Goal: Information Seeking & Learning: Find specific fact

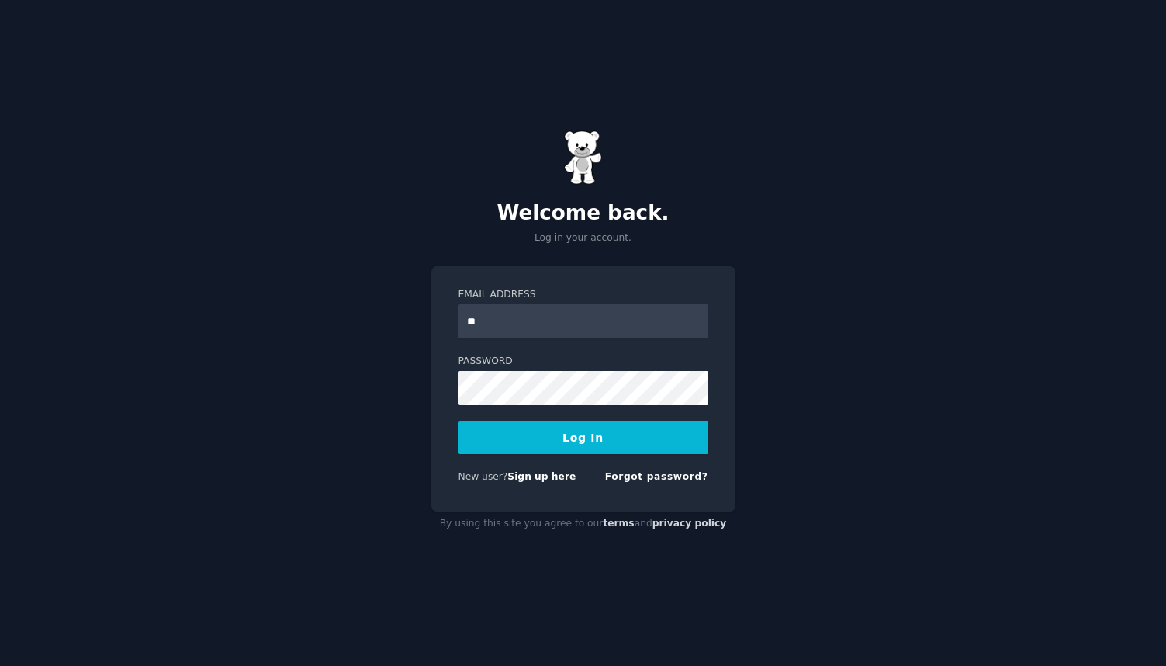
type input "*"
click at [596, 429] on button "Log In" at bounding box center [584, 437] width 250 height 33
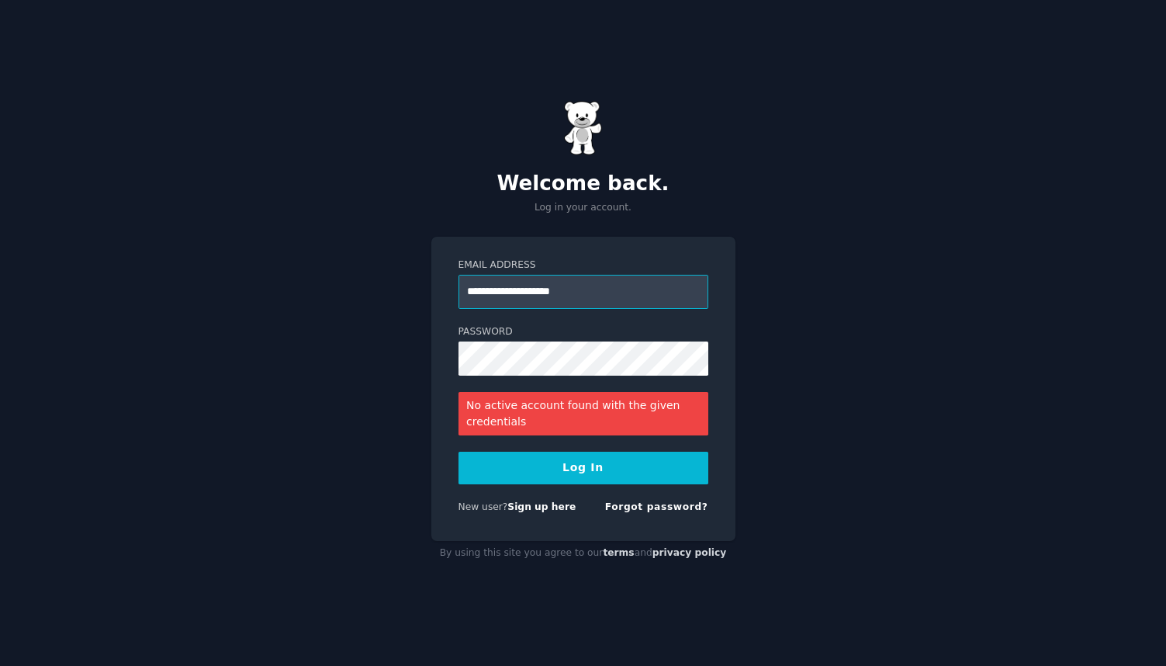
click at [486, 300] on input "**********" at bounding box center [584, 292] width 250 height 34
click at [486, 286] on input "**********" at bounding box center [584, 292] width 250 height 34
click at [583, 467] on button "Log In" at bounding box center [584, 468] width 250 height 33
type input "**********"
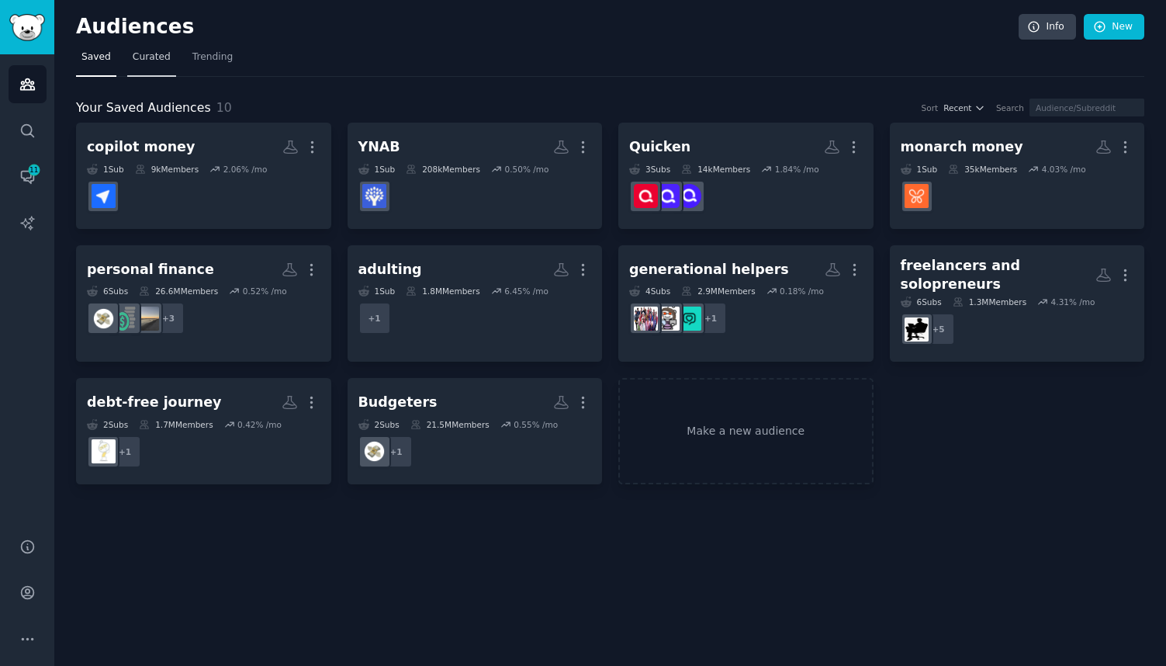
click at [144, 64] on link "Curated" at bounding box center [151, 61] width 49 height 32
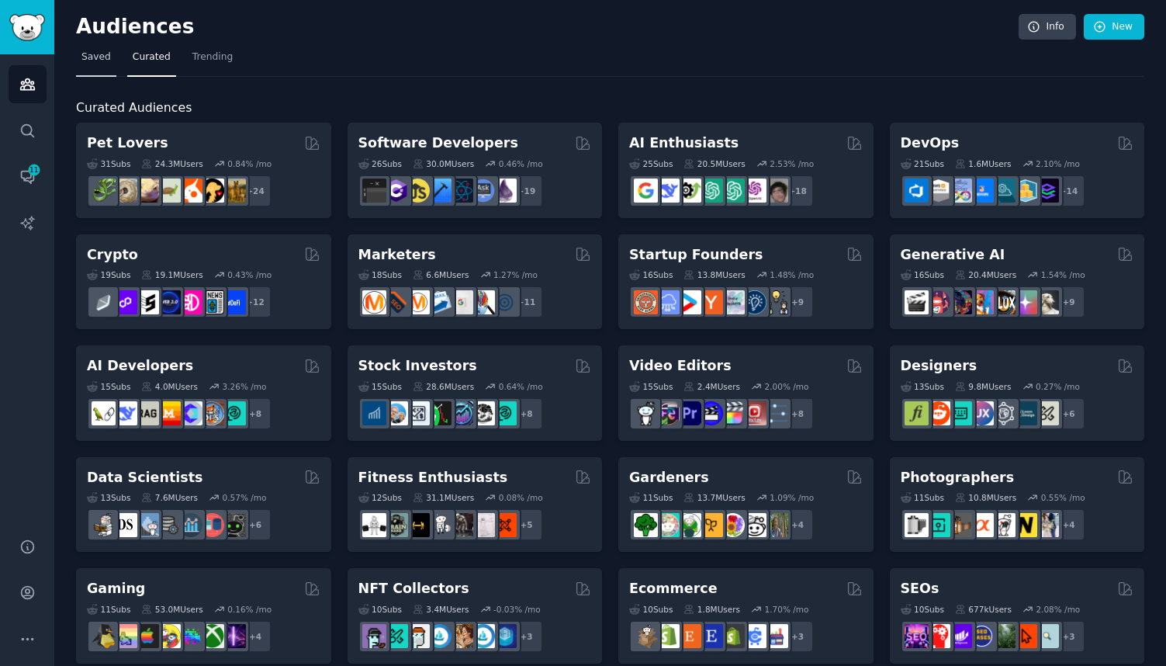
click at [90, 61] on span "Saved" at bounding box center [95, 57] width 29 height 14
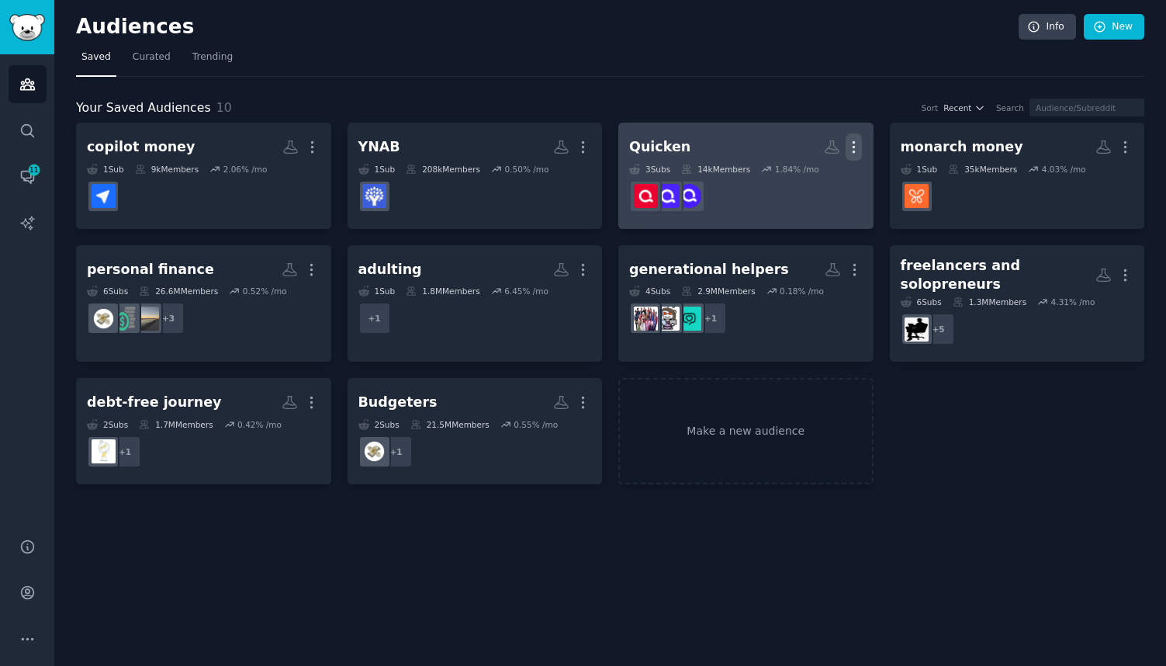
click at [855, 144] on icon "button" at bounding box center [854, 147] width 16 height 16
click at [856, 207] on dd at bounding box center [746, 196] width 234 height 43
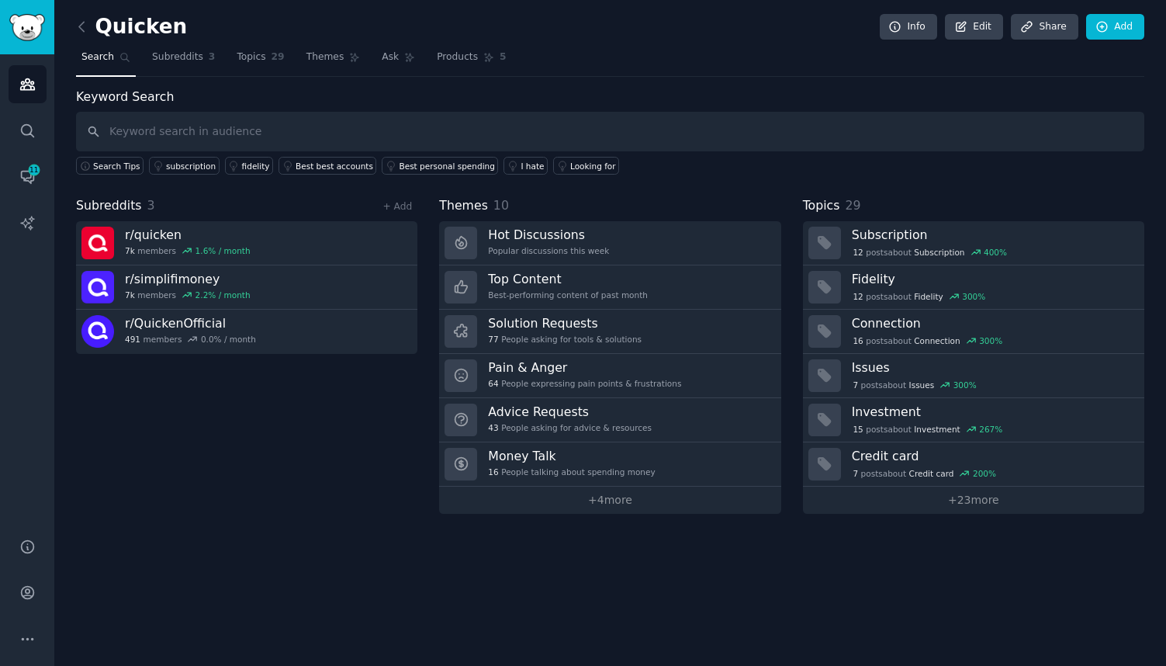
click at [73, 21] on div "Quicken Info Edit Share Add Search Subreddits 3 Topics 29 Themes Ask Products 5…" at bounding box center [610, 333] width 1112 height 666
click at [82, 28] on icon at bounding box center [82, 27] width 16 height 16
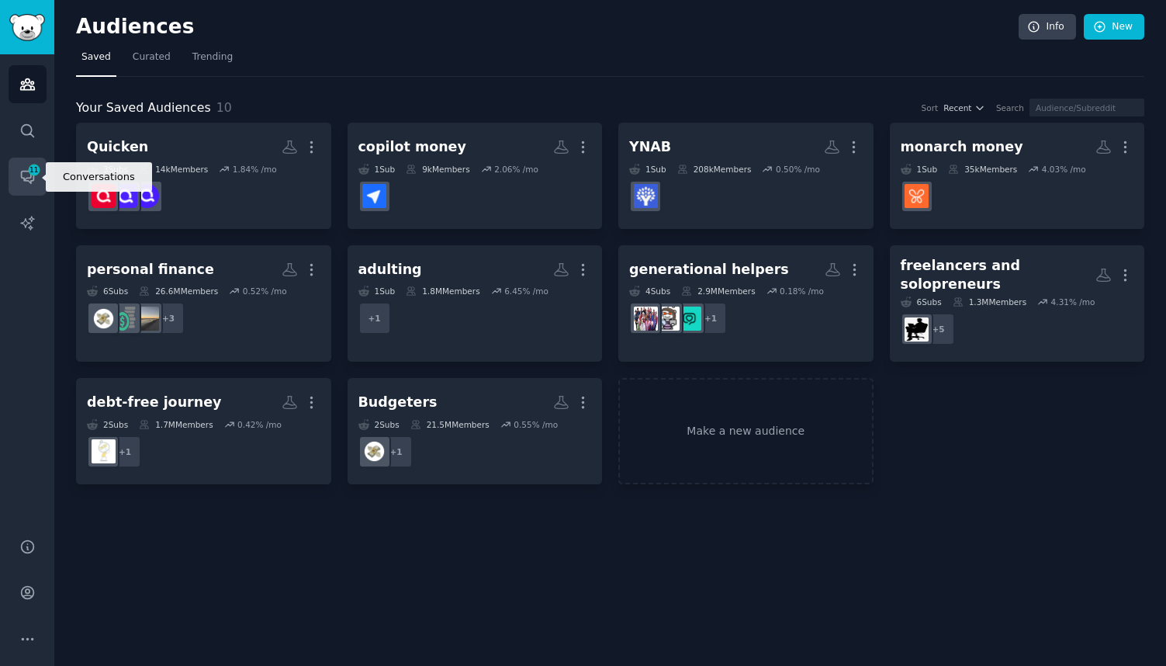
click at [33, 160] on link "Conversations 11" at bounding box center [28, 177] width 38 height 38
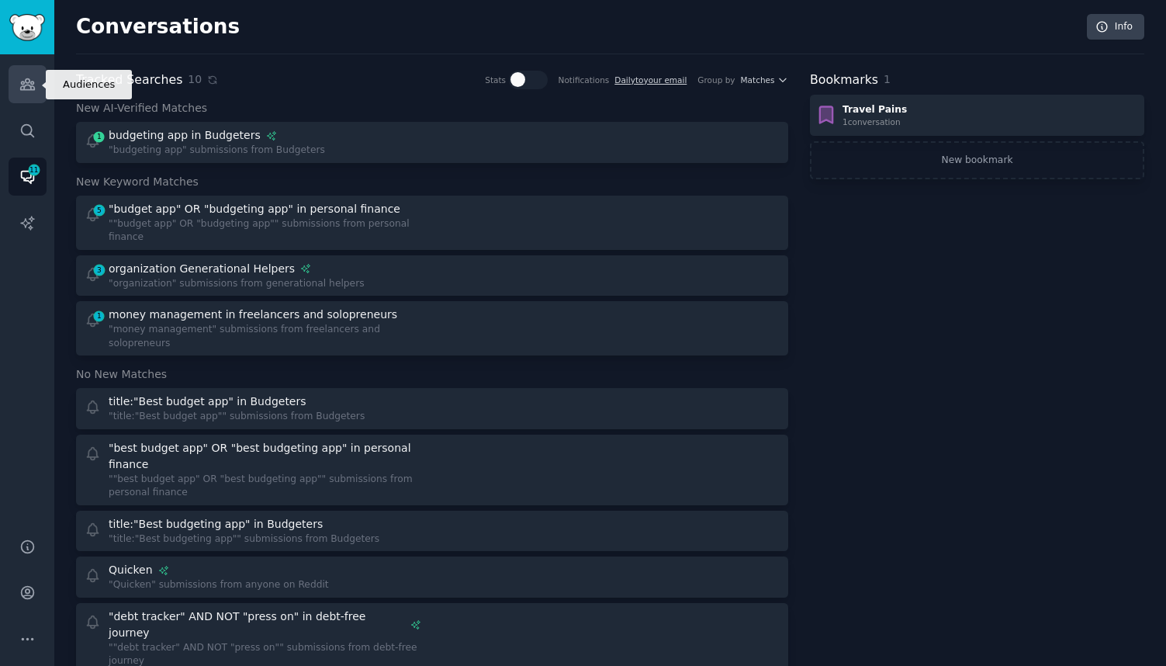
click at [29, 86] on icon "Sidebar" at bounding box center [27, 84] width 16 height 16
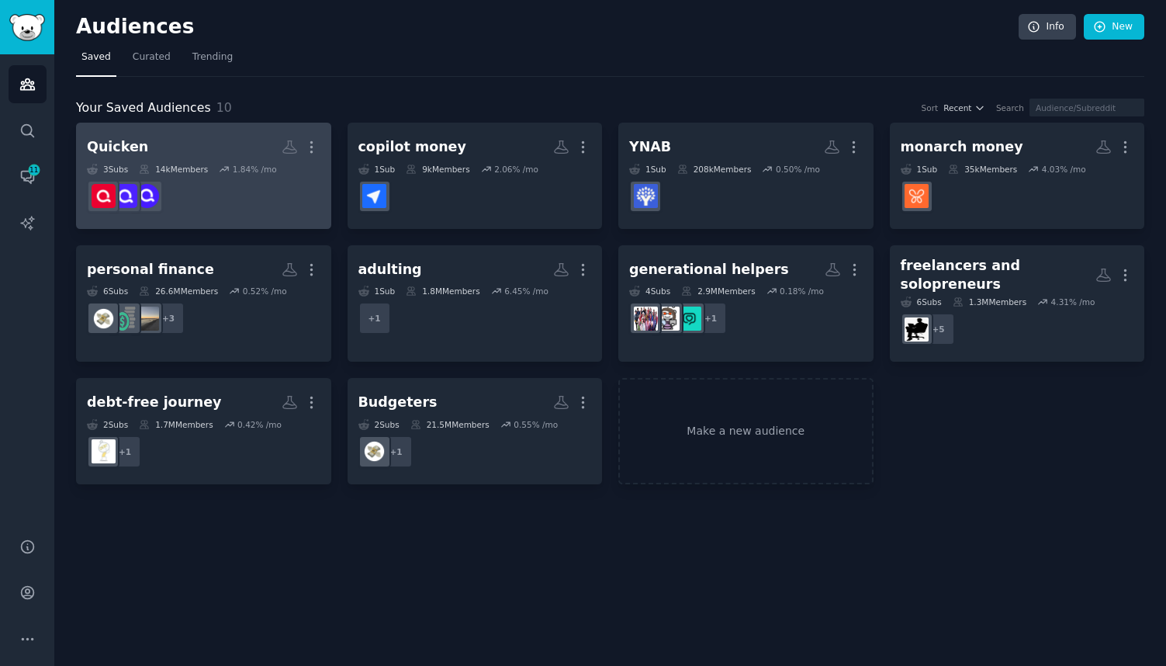
click at [248, 186] on dd at bounding box center [204, 196] width 234 height 43
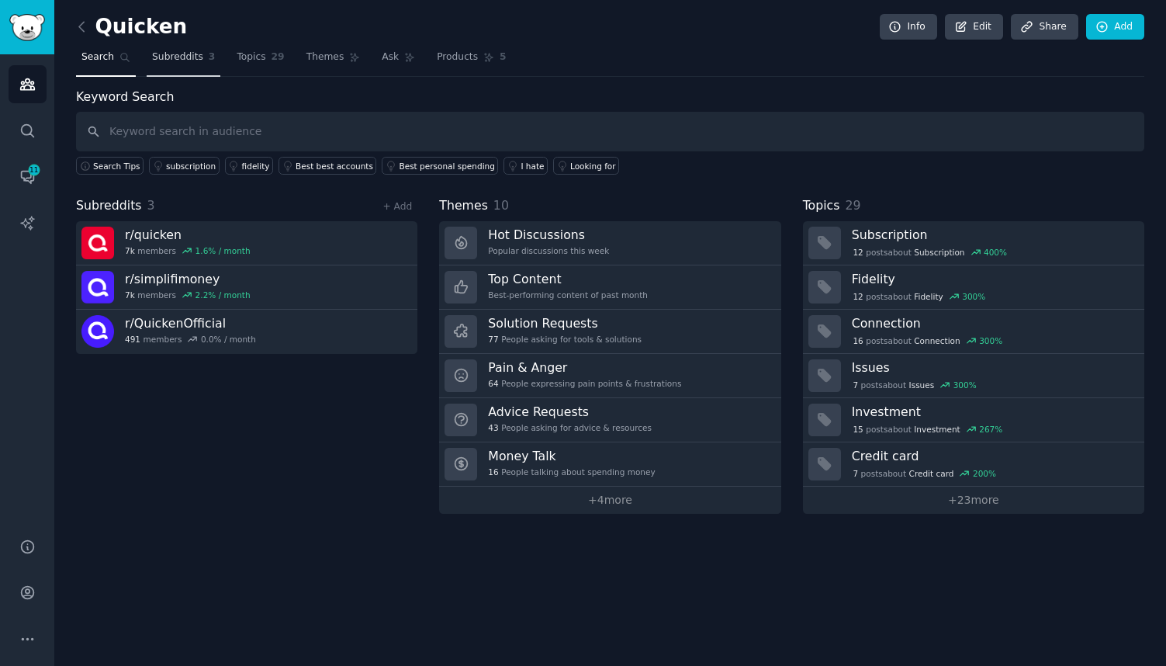
click at [178, 56] on span "Subreddits" at bounding box center [177, 57] width 51 height 14
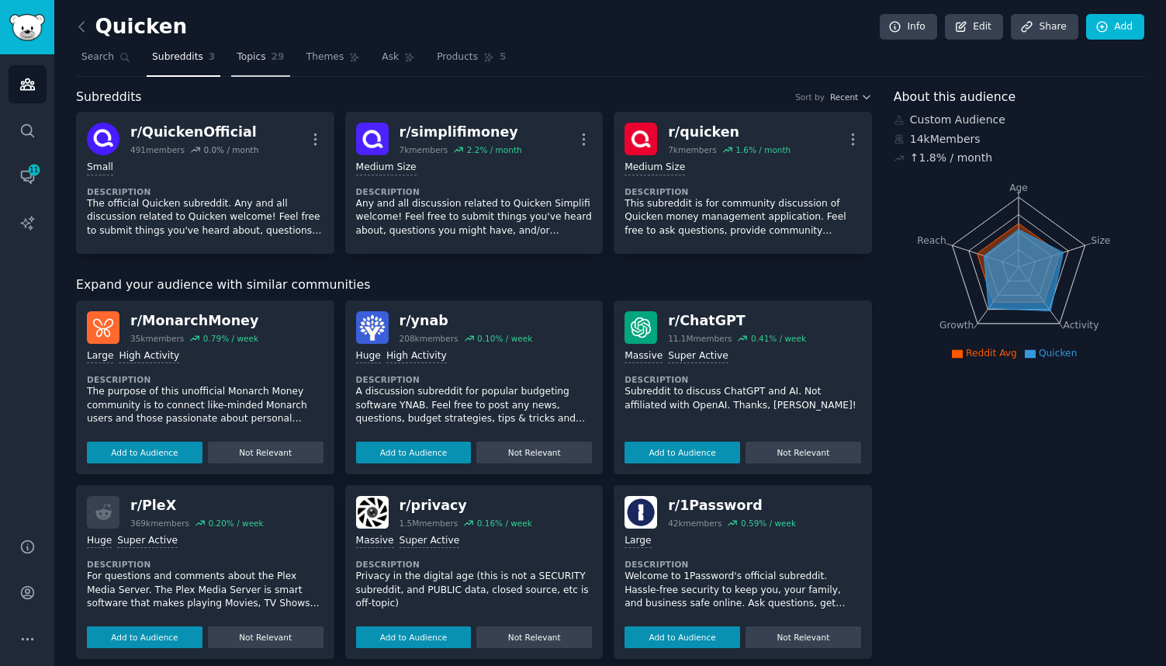
click at [263, 58] on span "Topics" at bounding box center [251, 57] width 29 height 14
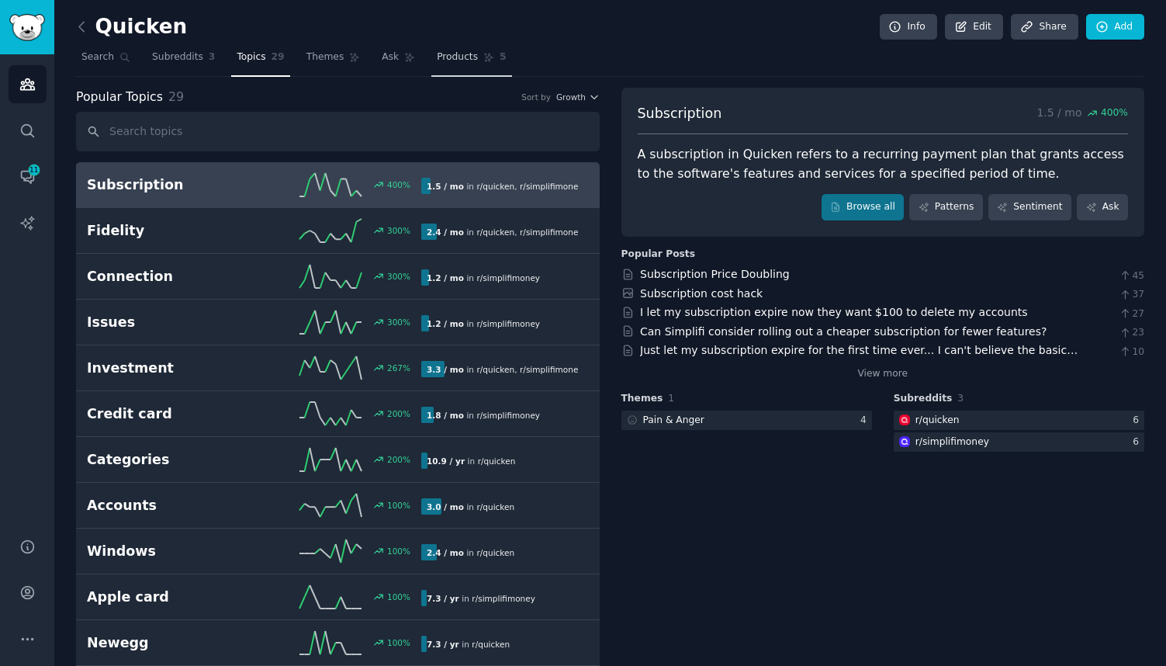
click at [490, 61] on icon at bounding box center [488, 57] width 11 height 11
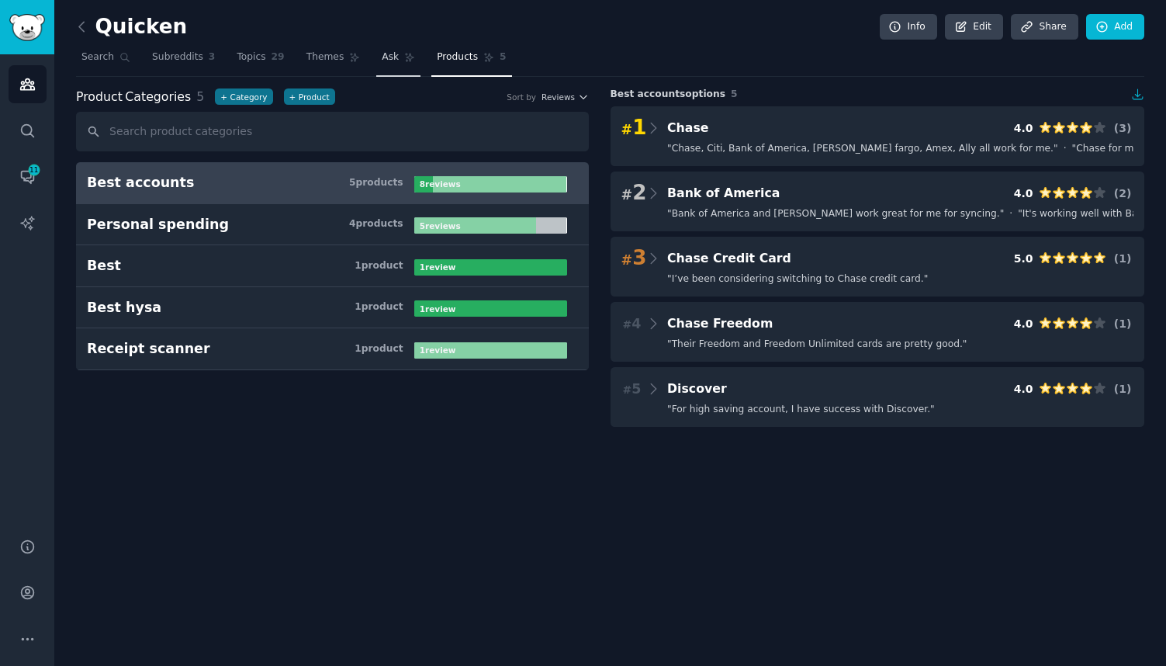
click at [395, 56] on span "Ask" at bounding box center [390, 57] width 17 height 14
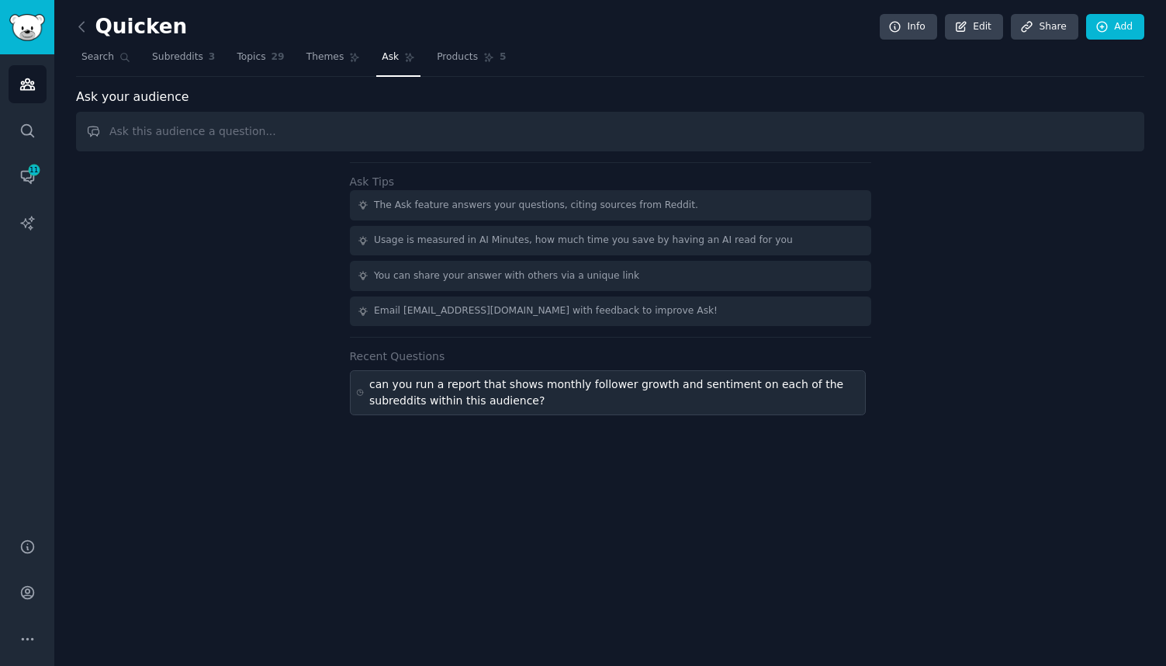
click at [476, 398] on div "can you run a report that shows monthly follower growth and sentiment on each o…" at bounding box center [614, 392] width 490 height 33
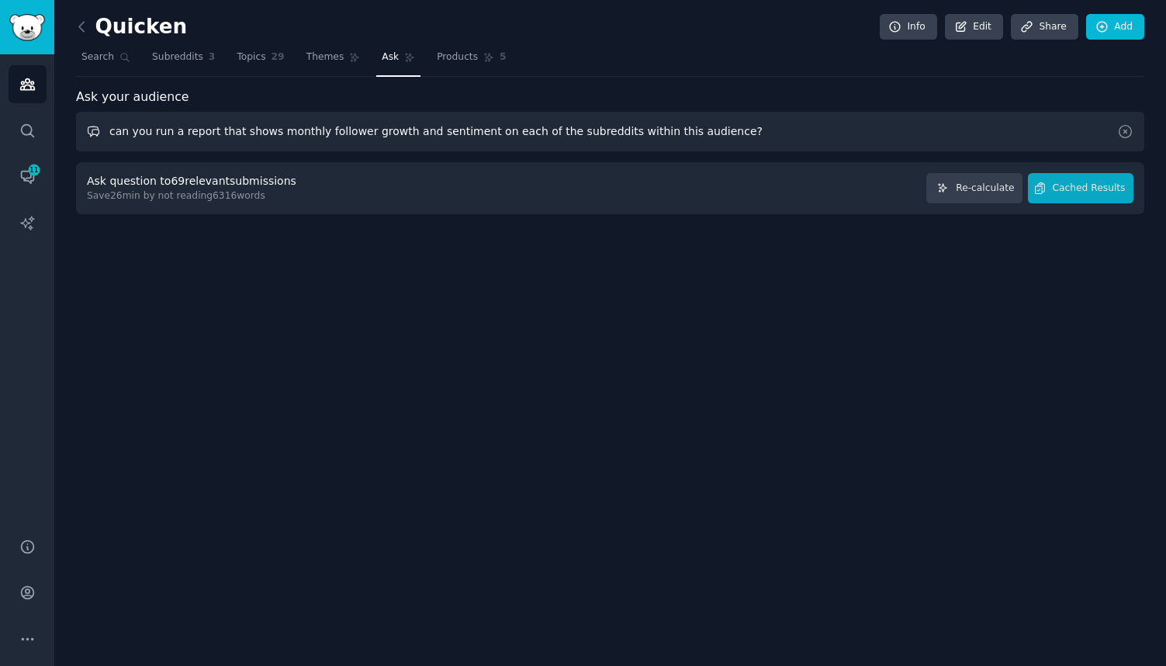
drag, startPoint x: 712, startPoint y: 122, endPoint x: 391, endPoint y: 141, distance: 321.0
click at [391, 141] on input "can you run a report that shows monthly follower growth and sentiment on each o…" at bounding box center [610, 132] width 1068 height 40
click at [353, 133] on input "can you run a report that shows monthly follower growth and sentiment on each o…" at bounding box center [610, 132] width 1068 height 40
drag, startPoint x: 705, startPoint y: 135, endPoint x: 357, endPoint y: 129, distance: 347.7
click at [357, 130] on input "can you run a report that shows monthly follower growth and sentiment on each o…" at bounding box center [610, 132] width 1068 height 40
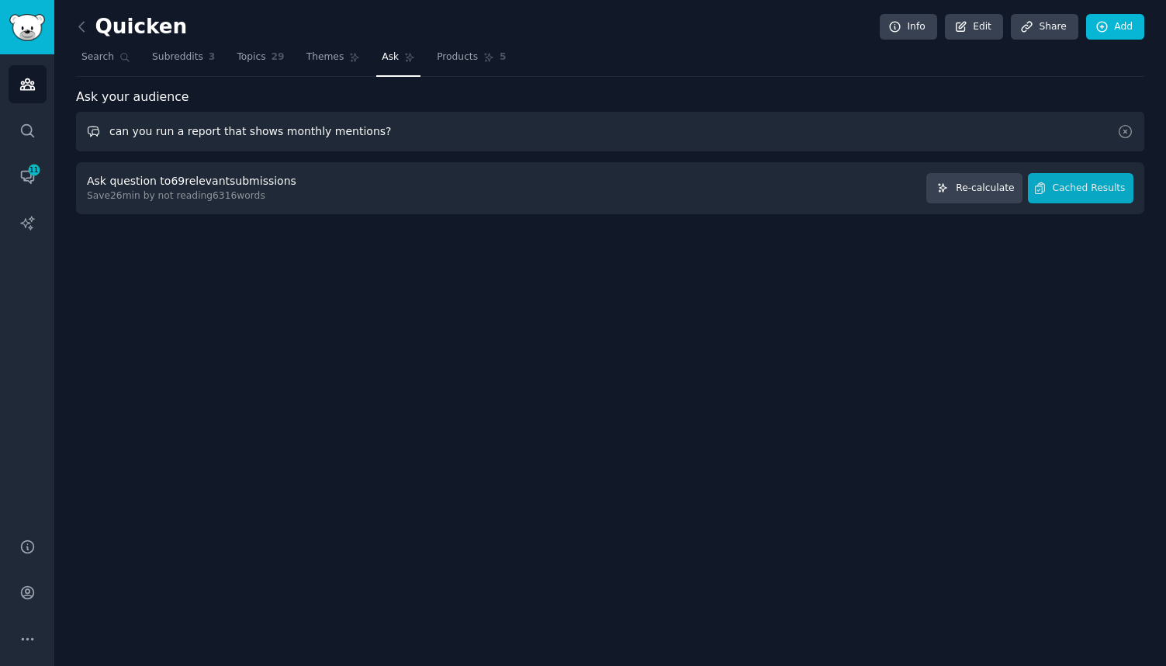
type input "can you run a report that shows monthly mentions?"
drag, startPoint x: 452, startPoint y: 127, endPoint x: 105, endPoint y: 127, distance: 347.6
click at [105, 127] on input "can you run a report that shows monthly mentions?" at bounding box center [610, 132] width 1068 height 40
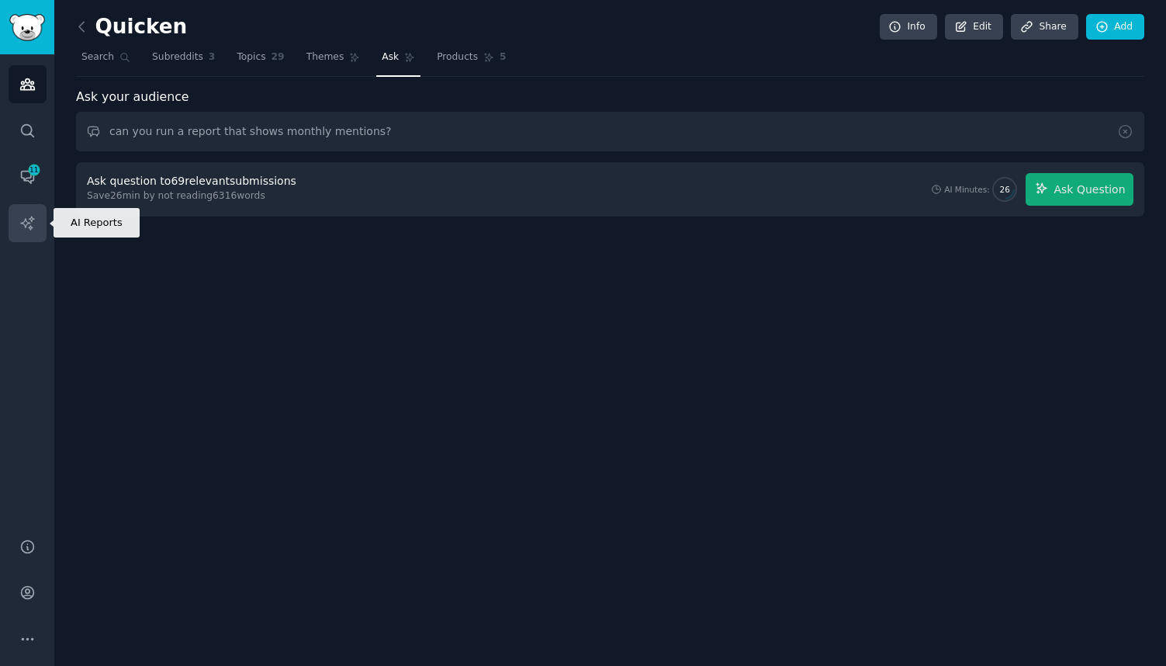
click at [30, 227] on icon "Sidebar" at bounding box center [26, 222] width 13 height 13
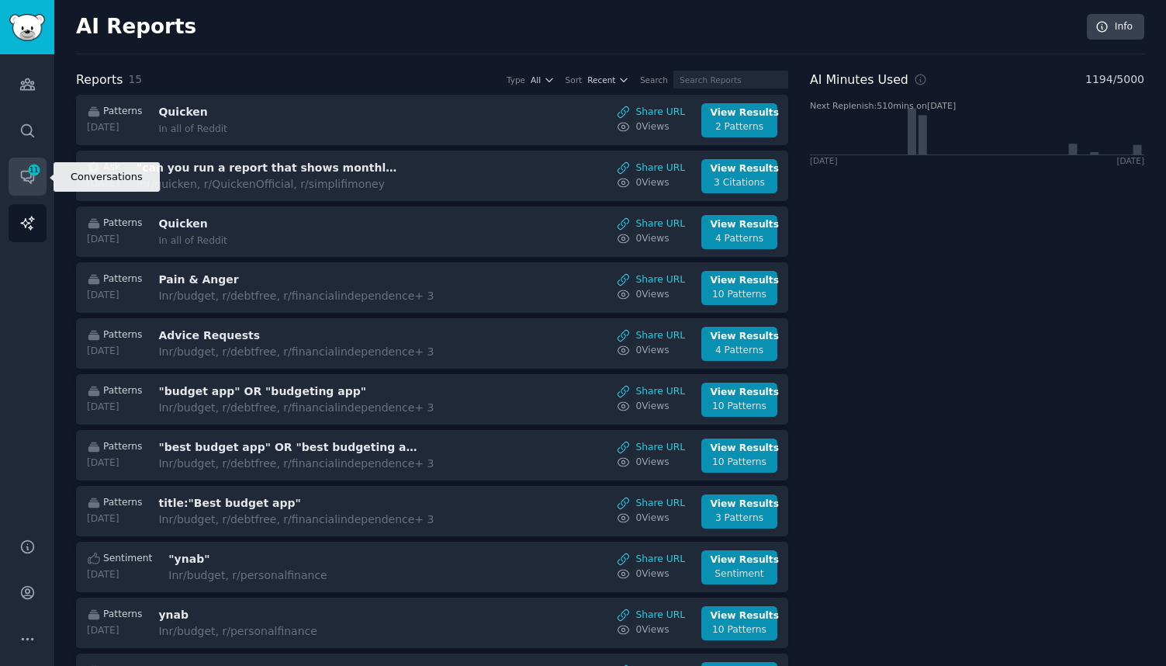
click at [33, 170] on span "11" at bounding box center [34, 169] width 14 height 11
